Goal: Find contact information: Find contact information

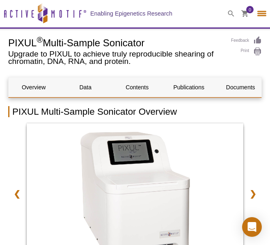
click at [263, 13] on div at bounding box center [261, 13] width 9 height 1
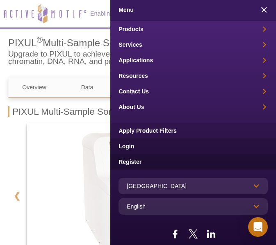
click at [39, 16] on div at bounding box center [138, 122] width 276 height 245
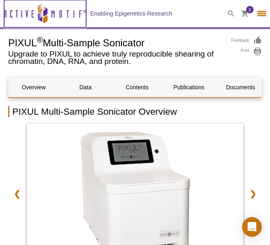
click at [39, 16] on icon at bounding box center [40, 14] width 5 height 5
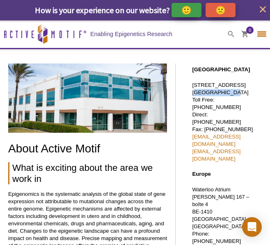
drag, startPoint x: 192, startPoint y: 100, endPoint x: 225, endPoint y: 101, distance: 32.8
click at [225, 101] on p "1914 Palomar Oaks Way, Suite 150 Carlsbad, CA 92008 Toll Free: 877 222 9543 Dir…" at bounding box center [225, 122] width 66 height 81
copy p "Carlsbad, CA"
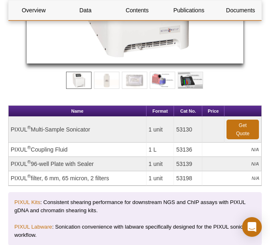
scroll to position [249, 0]
